Goal: Task Accomplishment & Management: Complete application form

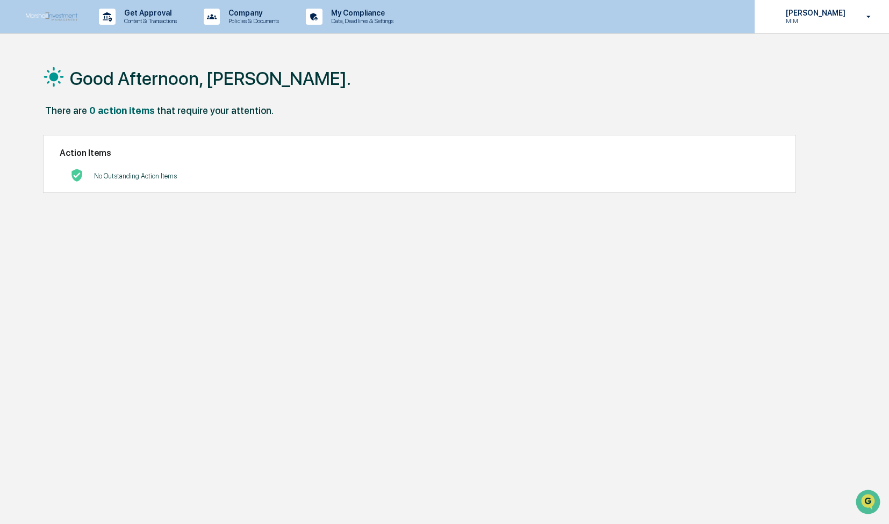
click at [868, 20] on icon at bounding box center [869, 17] width 19 height 10
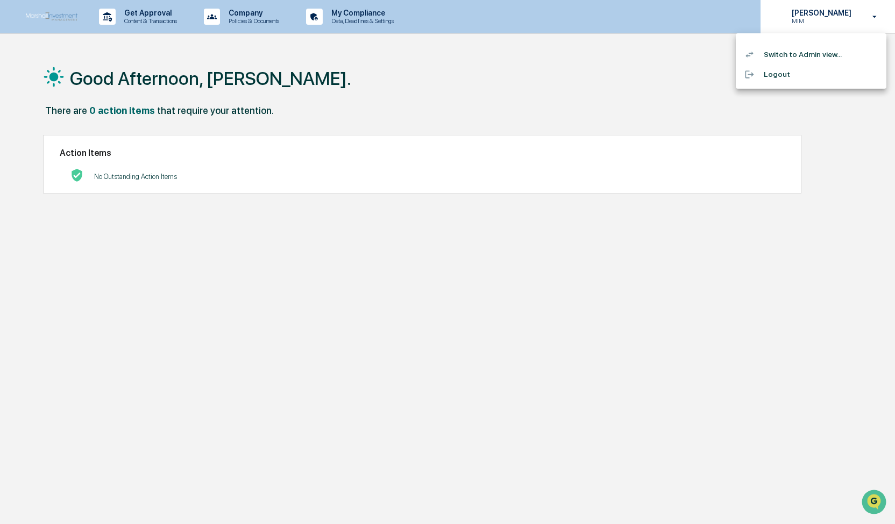
click at [868, 20] on div at bounding box center [447, 262] width 895 height 524
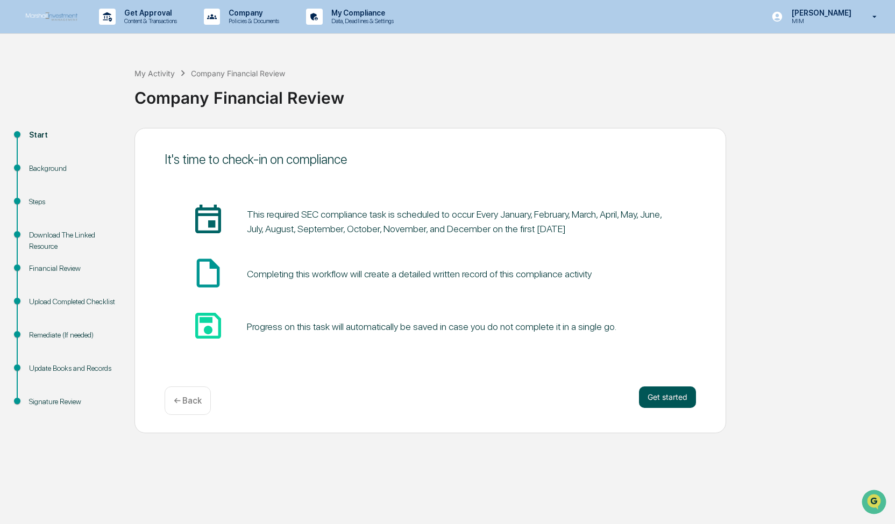
click at [655, 398] on button "Get started" at bounding box center [667, 398] width 57 height 22
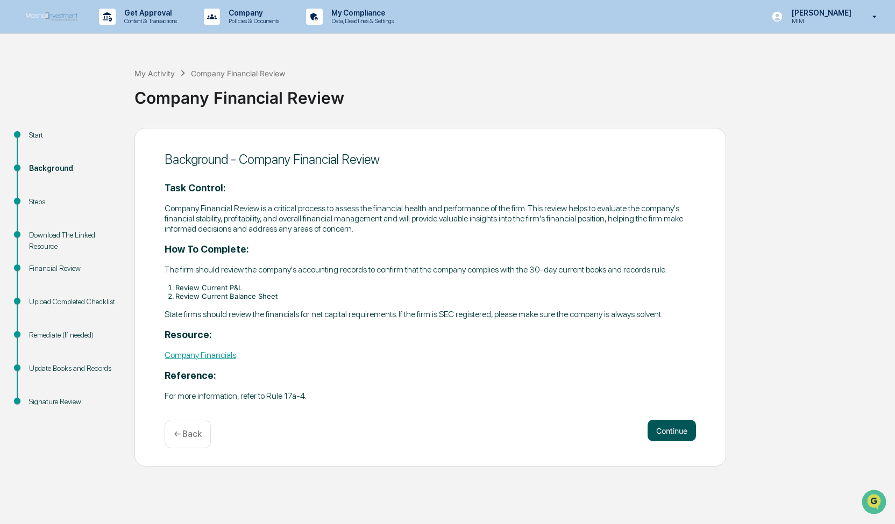
click at [671, 437] on button "Continue" at bounding box center [671, 431] width 48 height 22
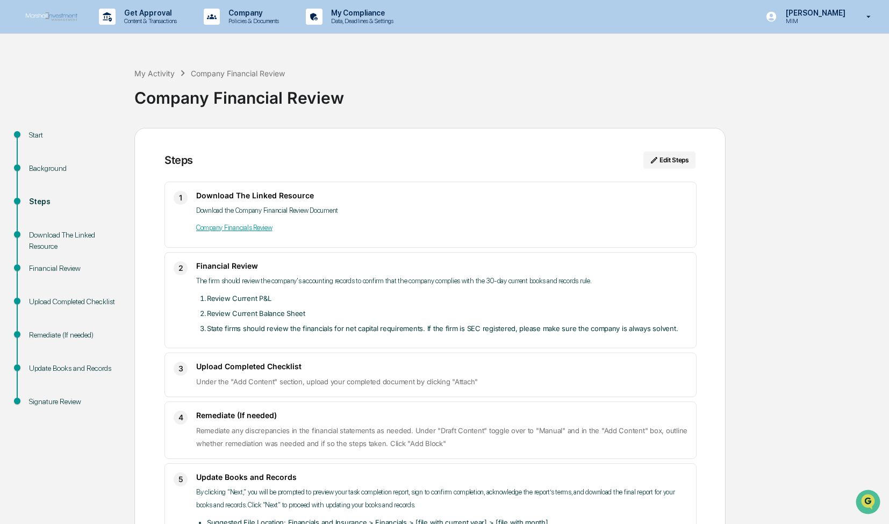
click at [243, 226] on link "Company Financials Review" at bounding box center [234, 228] width 76 height 8
click at [238, 226] on link "Company Financials Review" at bounding box center [234, 228] width 76 height 8
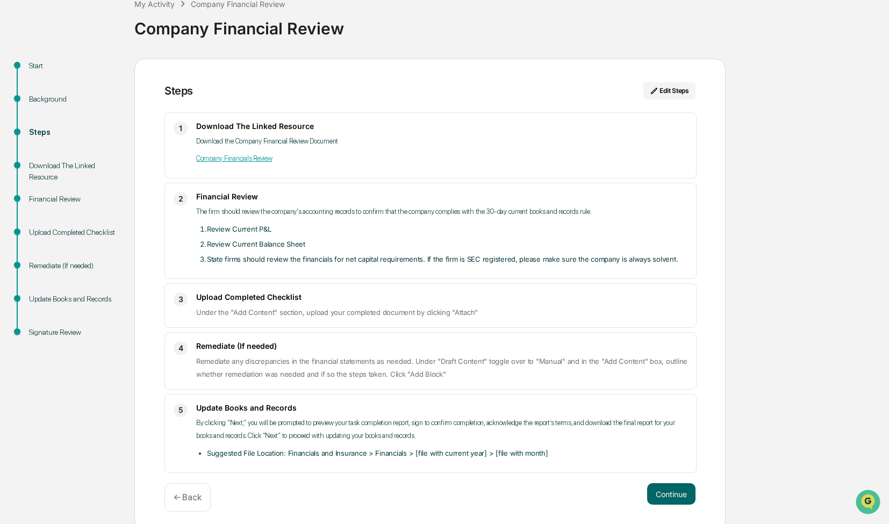
scroll to position [73, 0]
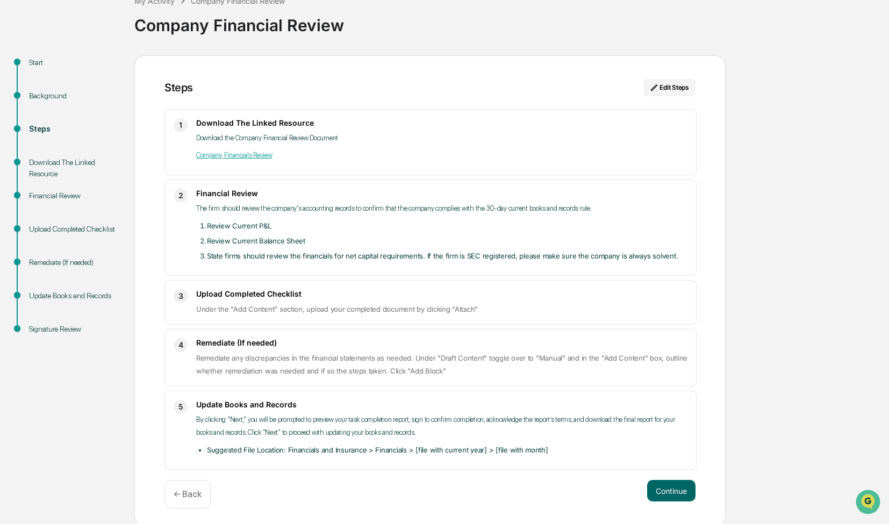
click at [242, 157] on link "Company Financials Review" at bounding box center [234, 155] width 76 height 8
click at [225, 157] on link "Company Financials Review" at bounding box center [234, 155] width 76 height 8
click at [246, 157] on link "Company Financials Review" at bounding box center [234, 155] width 76 height 8
click at [252, 154] on link "Company Financials Review" at bounding box center [234, 155] width 76 height 8
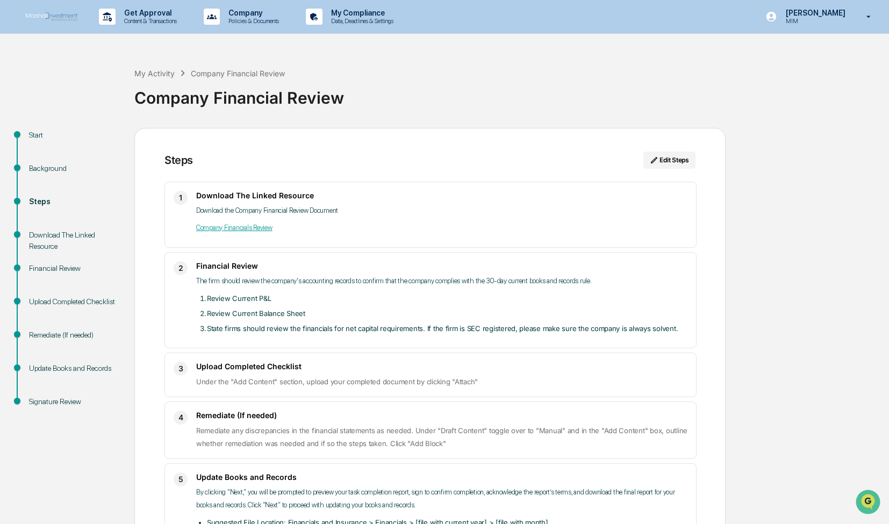
click at [59, 15] on img at bounding box center [52, 16] width 52 height 9
click at [234, 228] on link "Company Financials Review" at bounding box center [234, 228] width 76 height 8
click at [56, 235] on div "Download The Linked Resource" at bounding box center [73, 241] width 88 height 23
click at [60, 268] on div "Financial Review" at bounding box center [73, 268] width 88 height 11
click at [61, 303] on div "Upload Completed Checklist" at bounding box center [73, 301] width 88 height 11
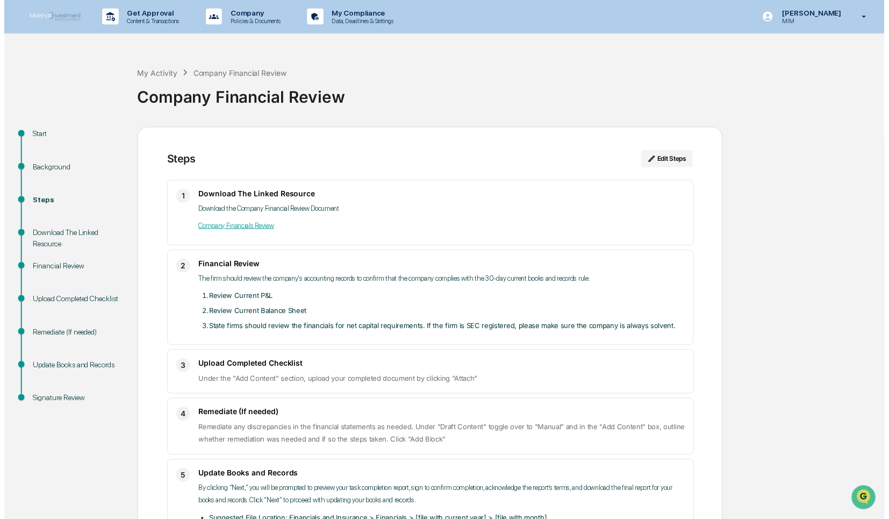
scroll to position [73, 0]
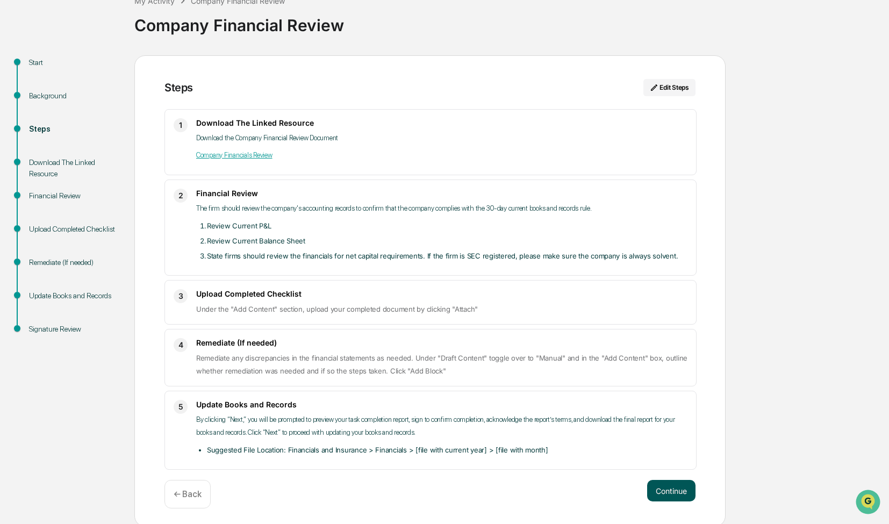
click at [668, 495] on button "Continue" at bounding box center [671, 491] width 48 height 22
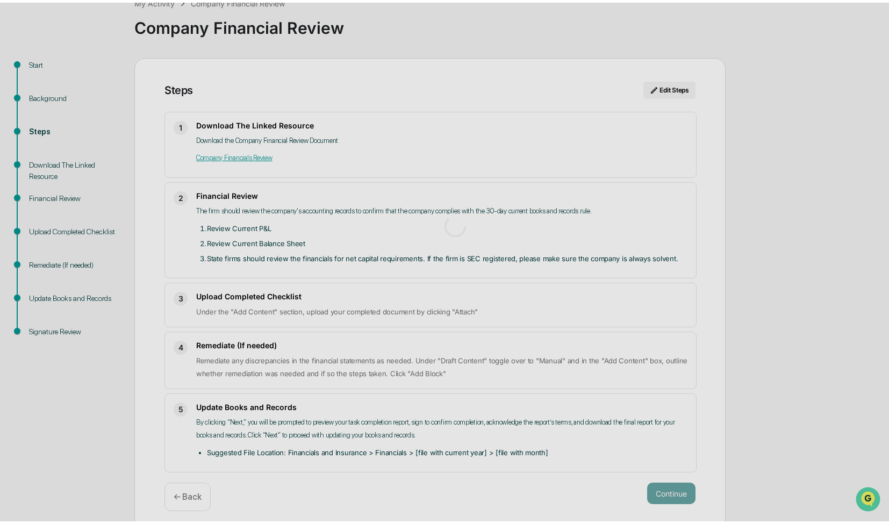
scroll to position [8, 0]
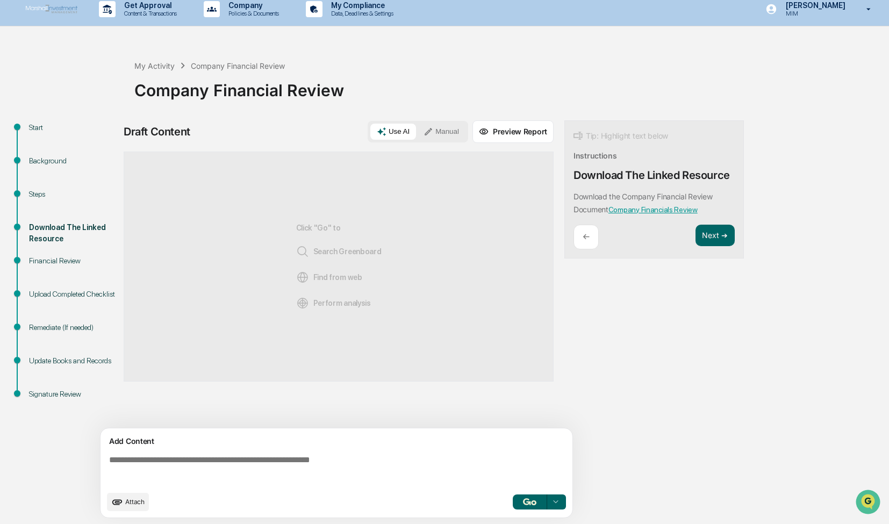
click at [131, 498] on span "Attach" at bounding box center [134, 502] width 19 height 8
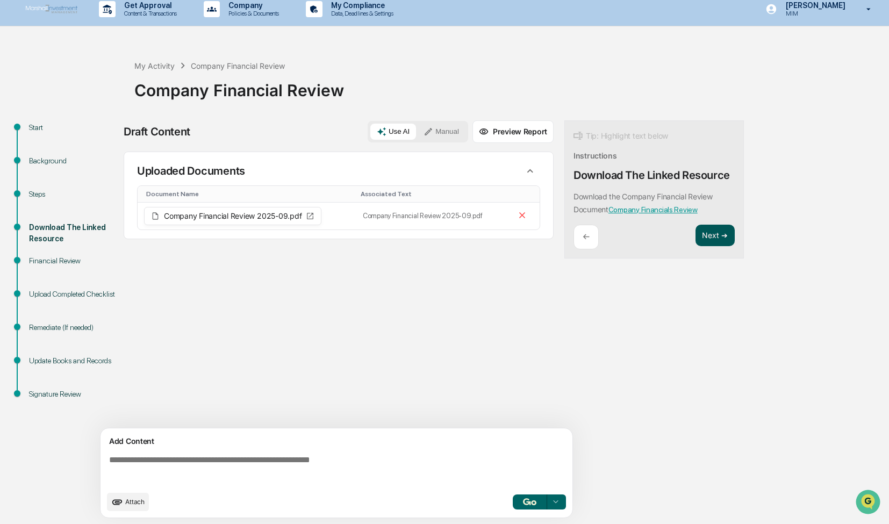
click at [717, 239] on button "Next ➔" at bounding box center [715, 236] width 39 height 22
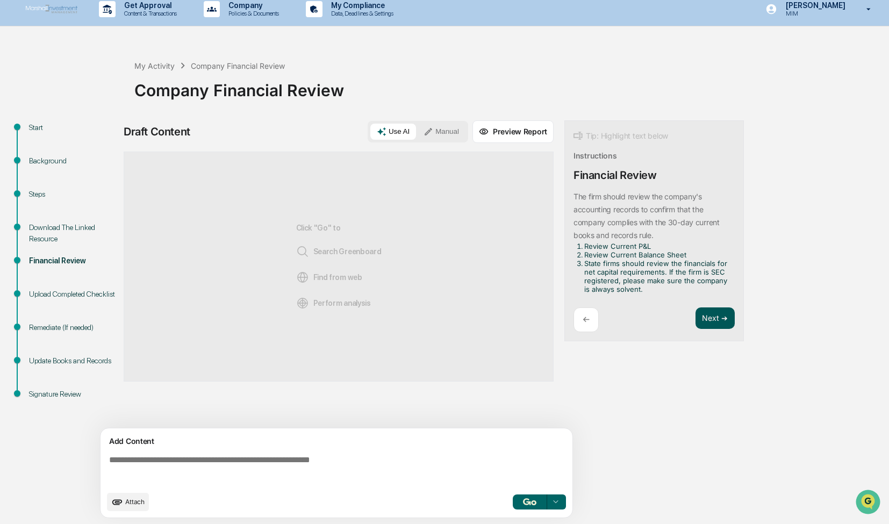
click at [715, 319] on button "Next ➔" at bounding box center [715, 319] width 39 height 22
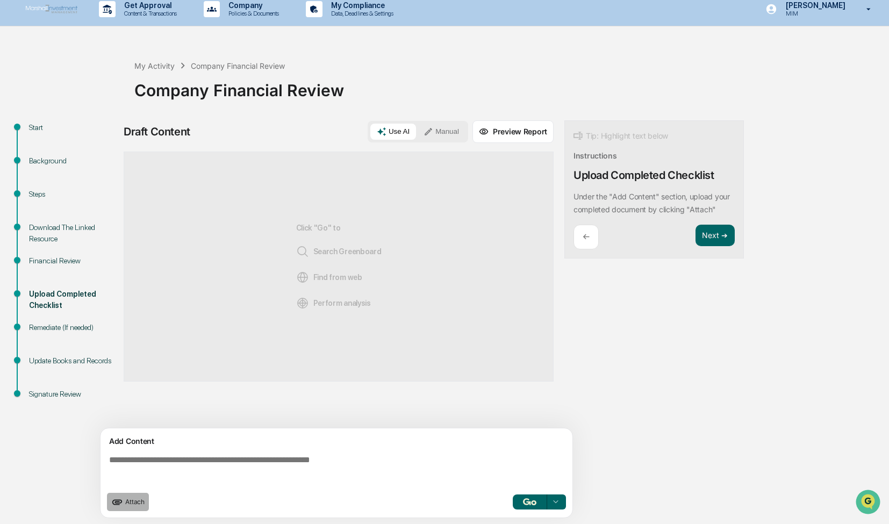
click at [133, 503] on span "Attach" at bounding box center [134, 502] width 19 height 8
click at [129, 501] on span "Attach" at bounding box center [134, 502] width 19 height 8
click at [535, 503] on img "button" at bounding box center [529, 502] width 13 height 7
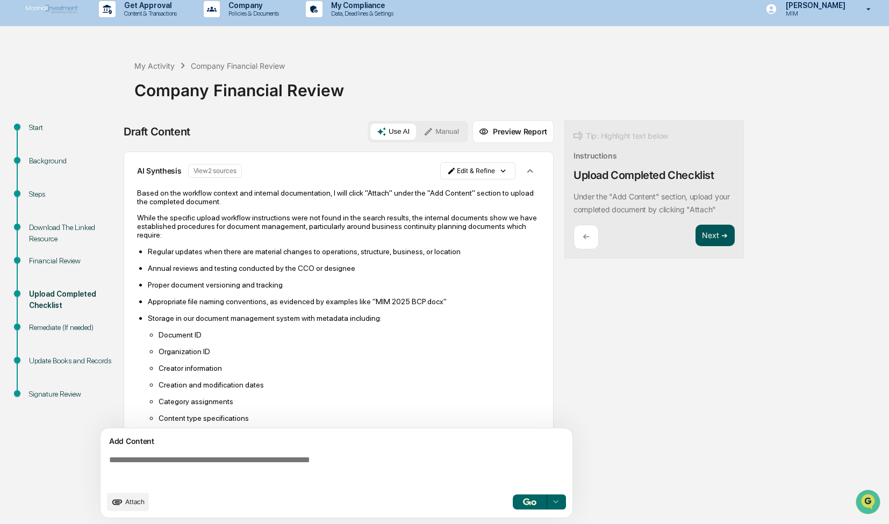
click at [711, 234] on button "Next ➔" at bounding box center [715, 236] width 39 height 22
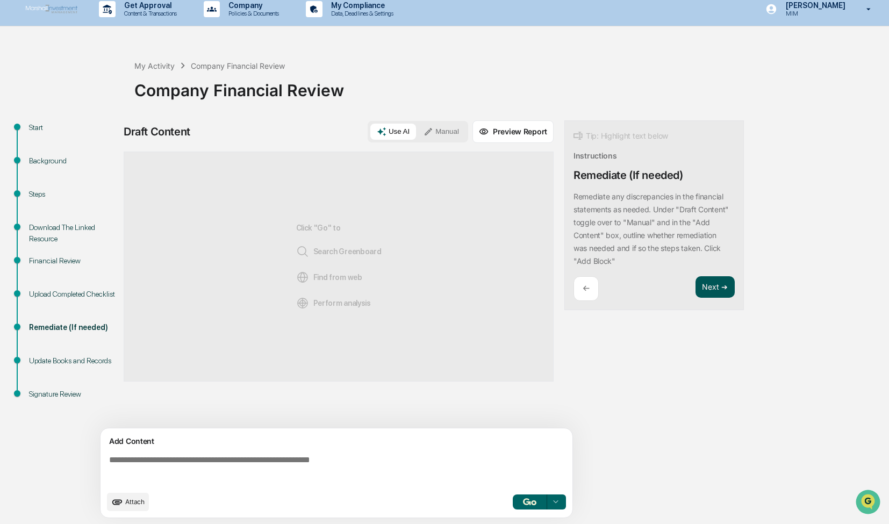
click at [722, 294] on button "Next ➔" at bounding box center [715, 287] width 39 height 22
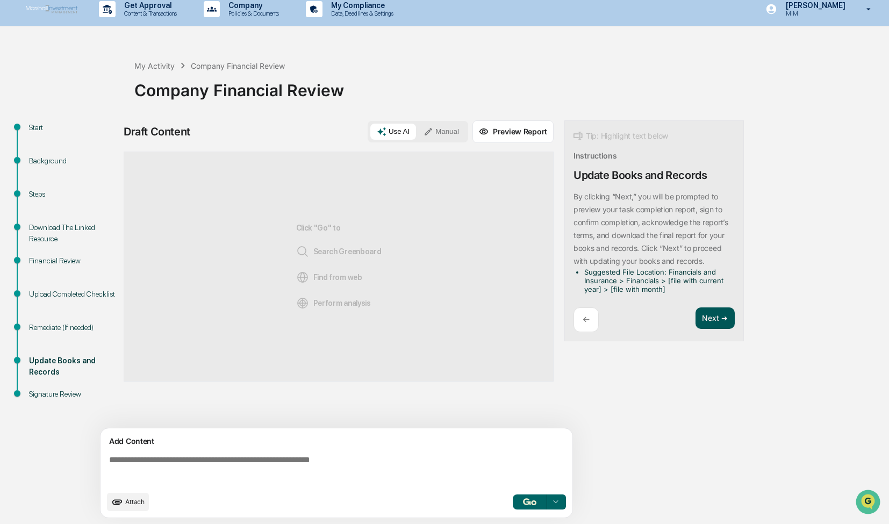
click at [721, 316] on button "Next ➔" at bounding box center [715, 319] width 39 height 22
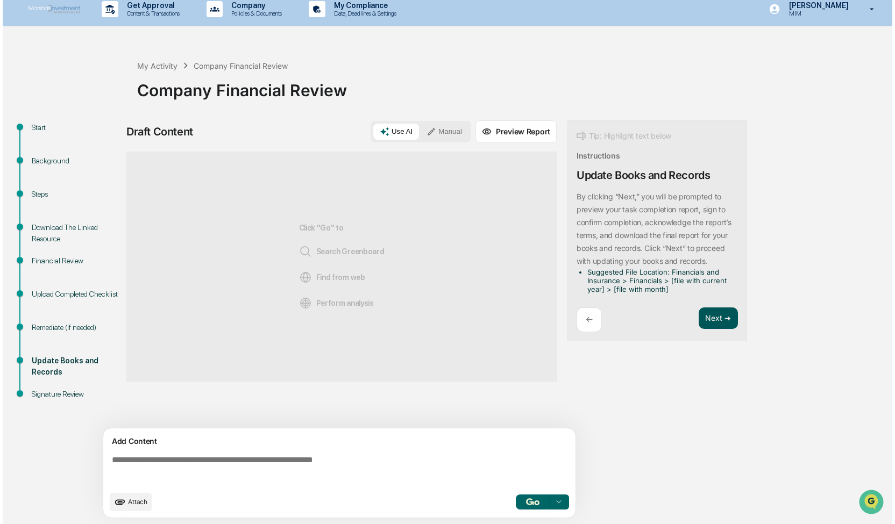
scroll to position [0, 0]
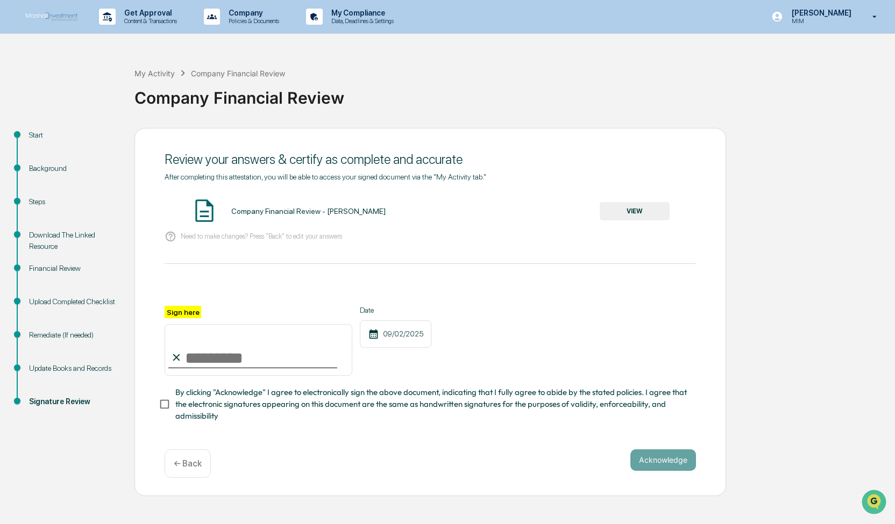
click at [227, 363] on input "Sign here" at bounding box center [259, 350] width 188 height 52
type input "**********"
click at [666, 469] on button "Acknowledge" at bounding box center [663, 461] width 66 height 22
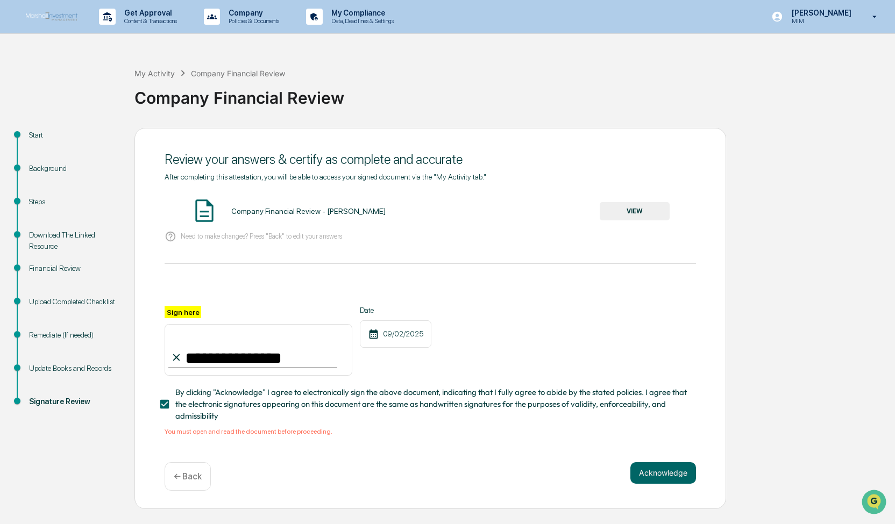
click at [638, 210] on button "VIEW" at bounding box center [635, 211] width 70 height 18
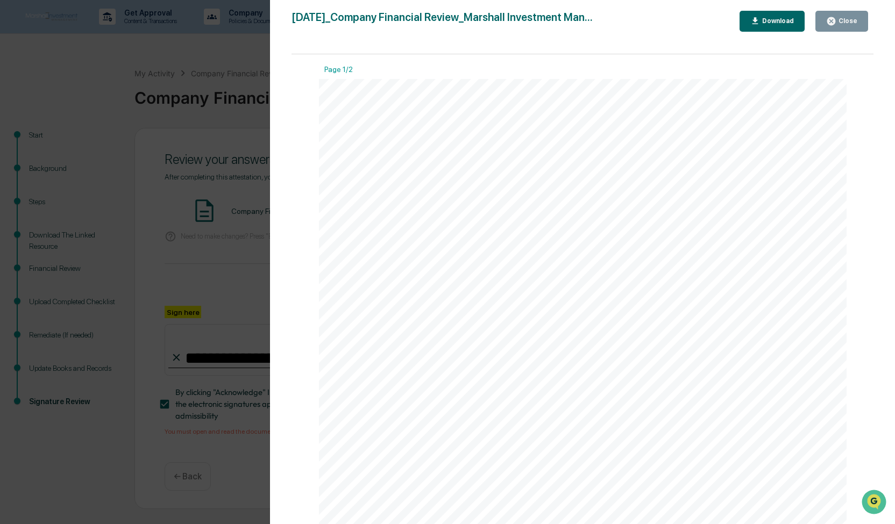
click at [840, 29] on button "Close" at bounding box center [841, 21] width 53 height 21
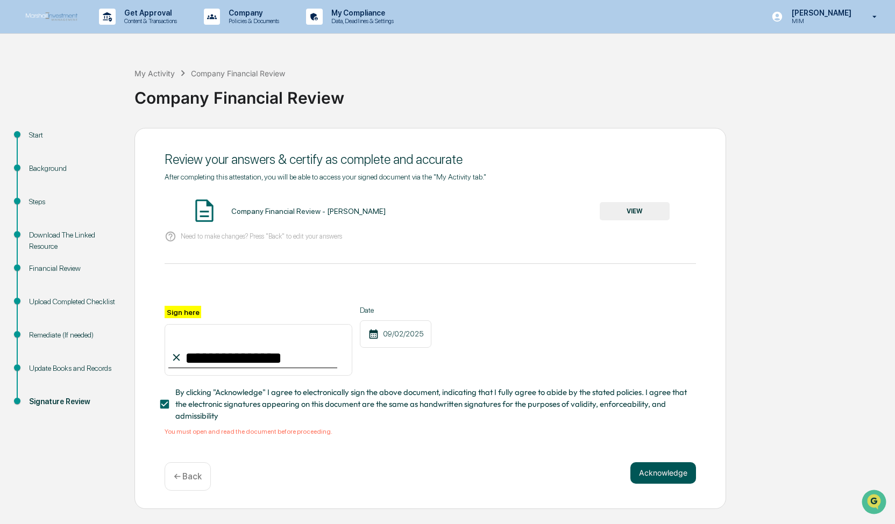
click at [653, 482] on button "Acknowledge" at bounding box center [663, 473] width 66 height 22
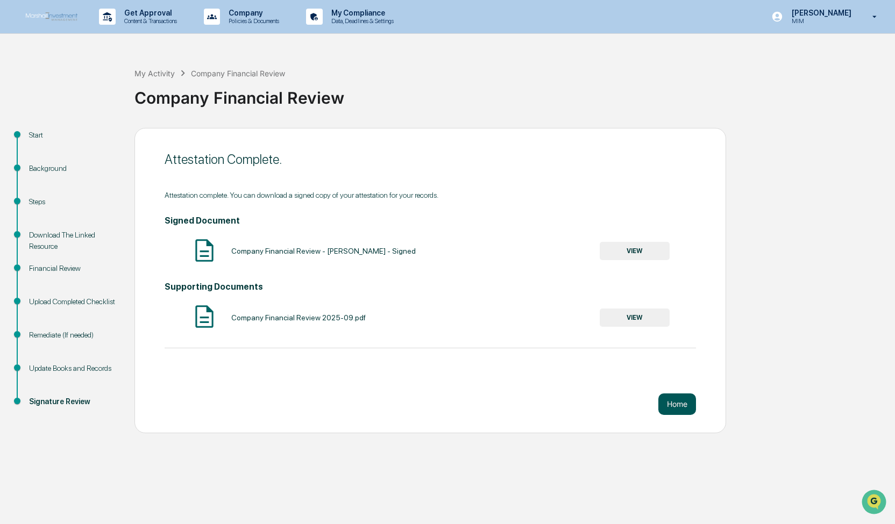
click at [680, 408] on button "Home" at bounding box center [677, 405] width 38 height 22
